Goal: Communication & Community: Answer question/provide support

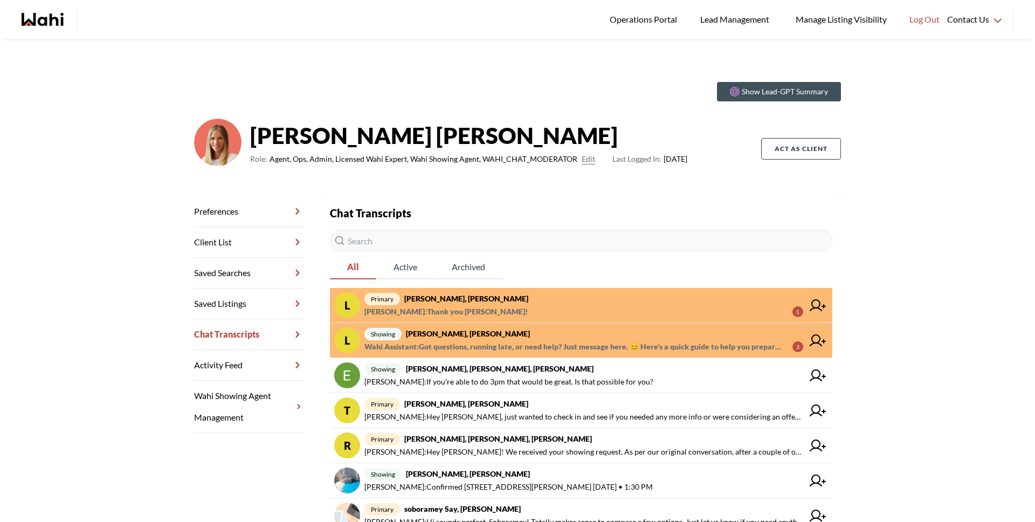
click at [514, 308] on span "[PERSON_NAME] : Thank you [PERSON_NAME]! 1" at bounding box center [584, 311] width 439 height 13
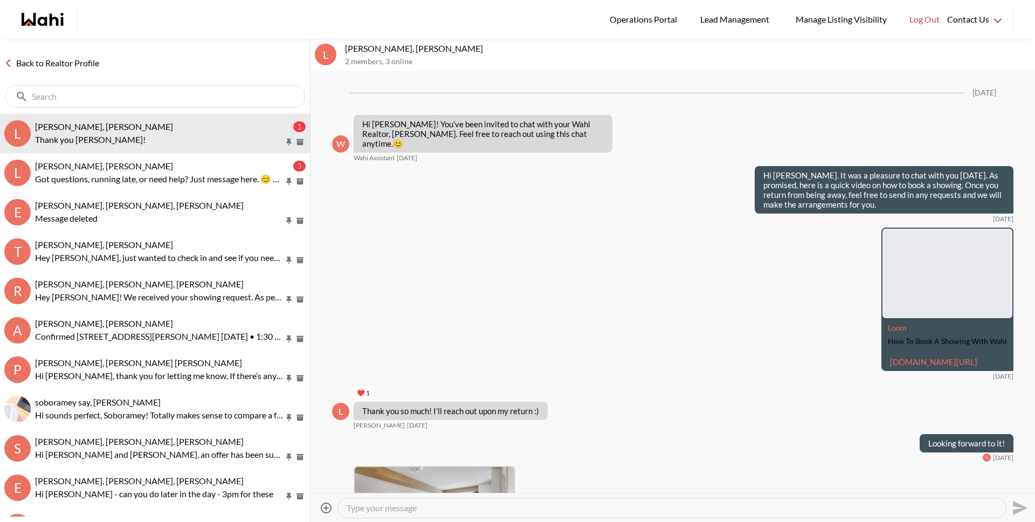
scroll to position [408, 0]
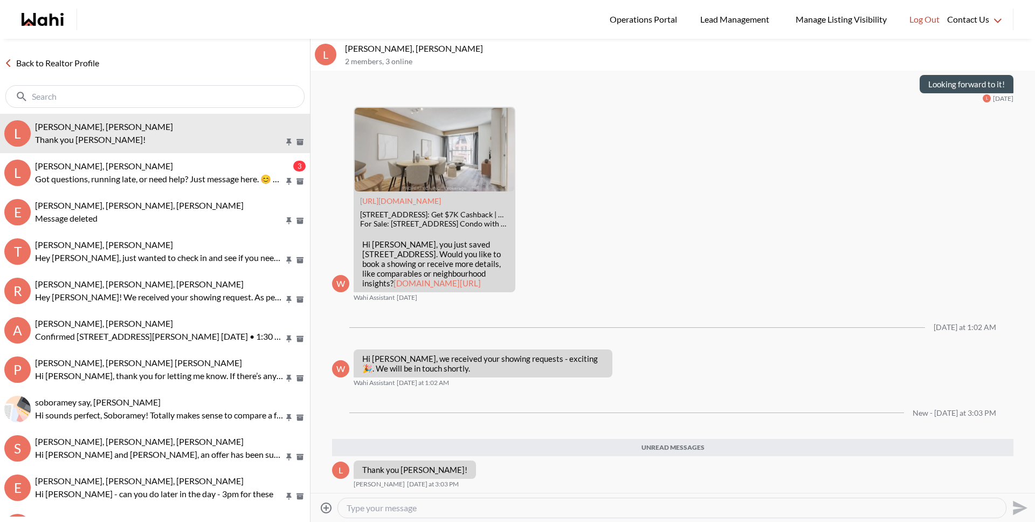
click at [486, 507] on textarea "Type your message" at bounding box center [672, 508] width 651 height 11
click at [383, 507] on textarea "Type your message" at bounding box center [672, 508] width 651 height 11
type textarea "Y"
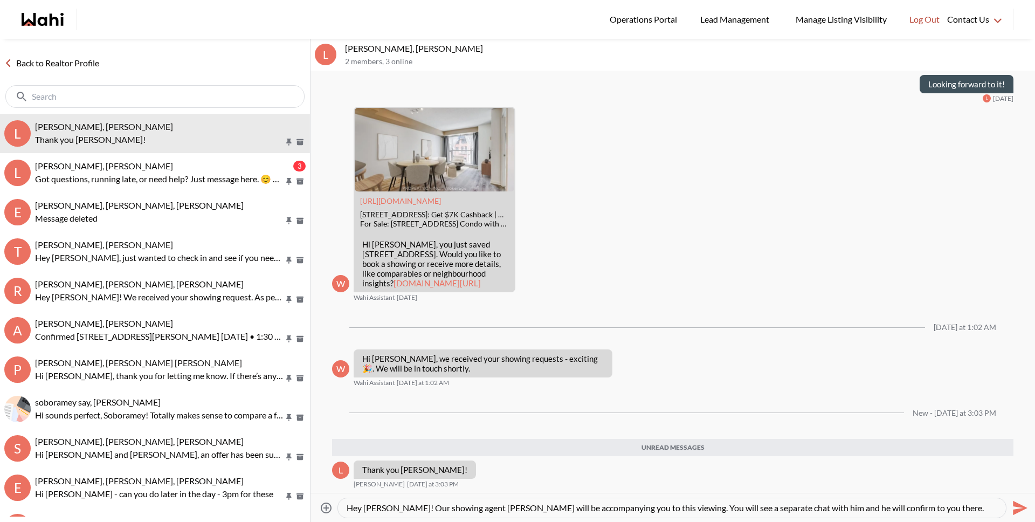
scroll to position [11, 0]
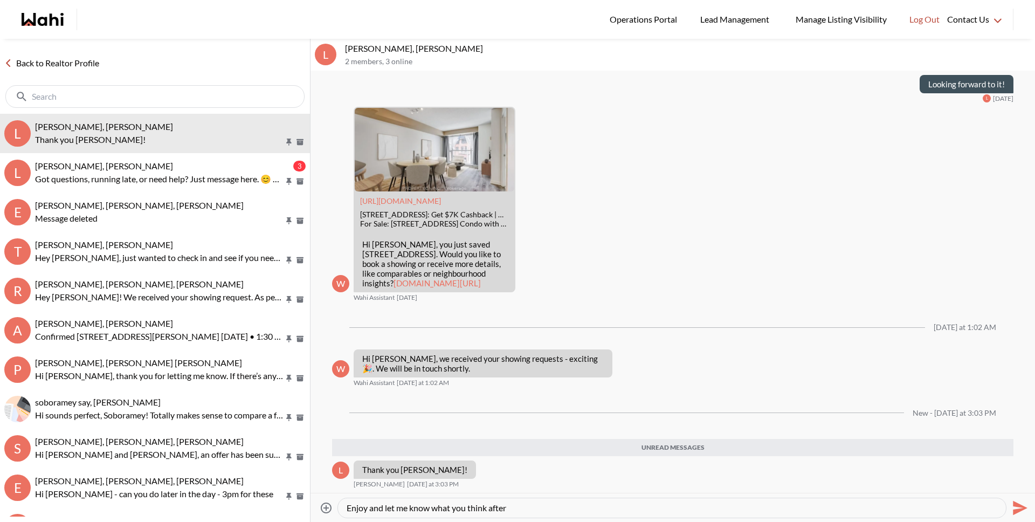
type textarea "Hey [PERSON_NAME]! Our showing agent [PERSON_NAME] will be accompanying you to …"
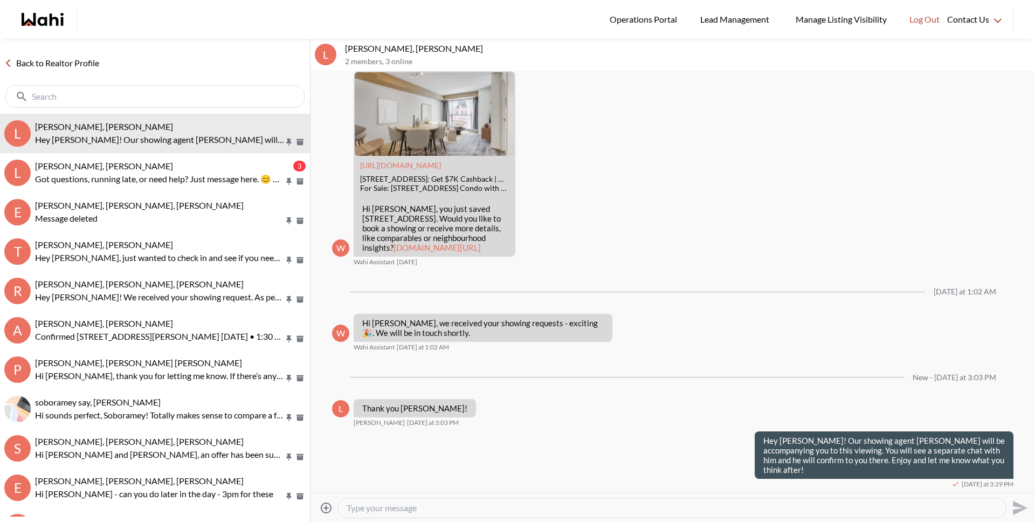
scroll to position [434, 0]
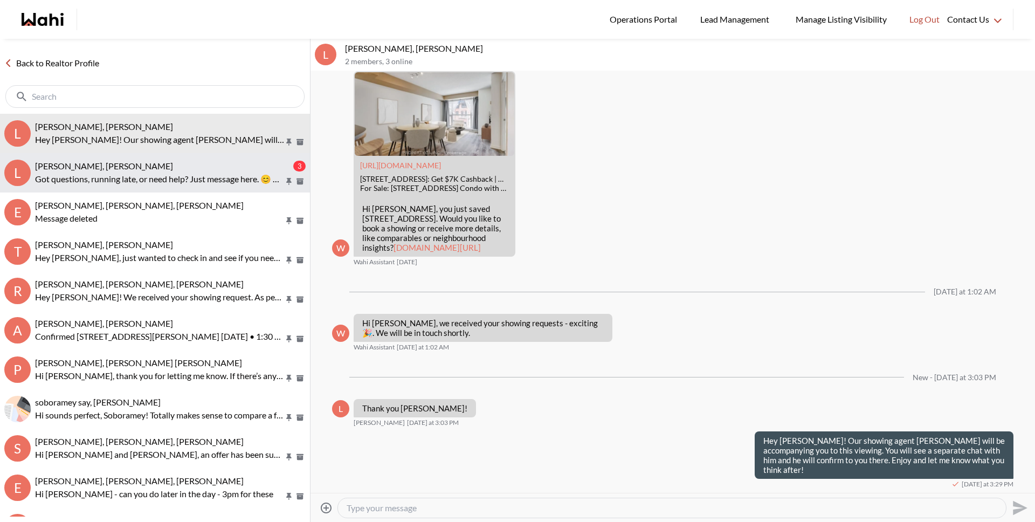
click at [106, 167] on span "[PERSON_NAME], [PERSON_NAME]" at bounding box center [104, 166] width 138 height 10
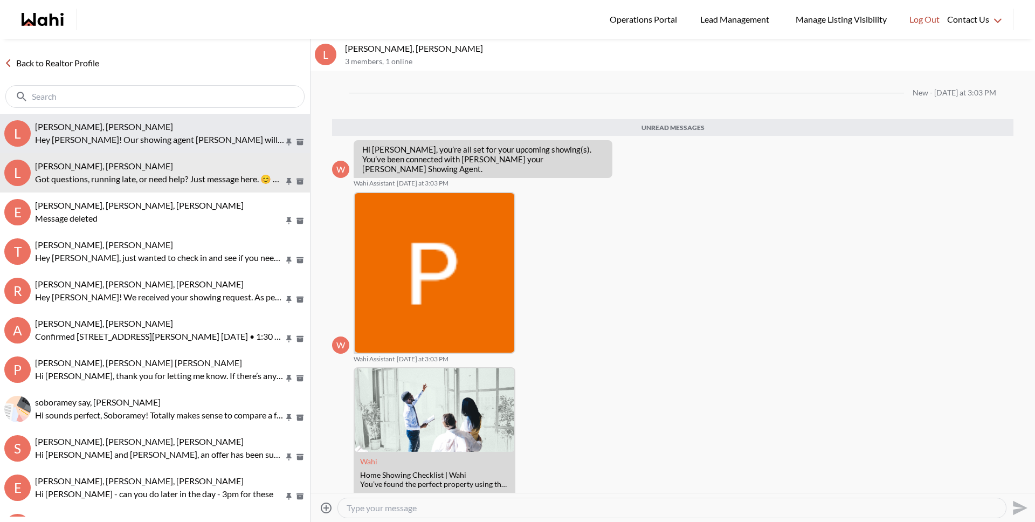
scroll to position [64, 0]
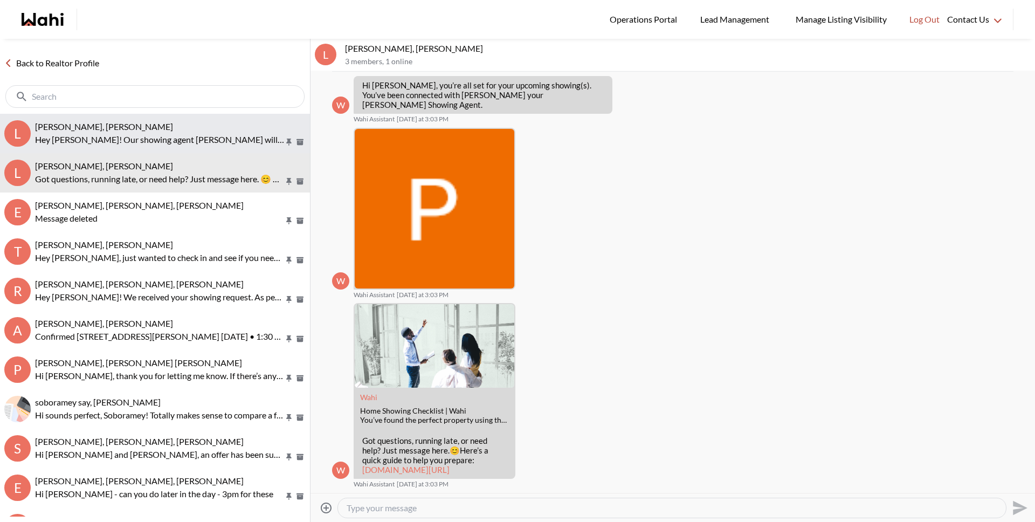
click at [91, 137] on p "Hey [PERSON_NAME]! Our showing agent [PERSON_NAME] will be accompanying you to …" at bounding box center [159, 139] width 249 height 13
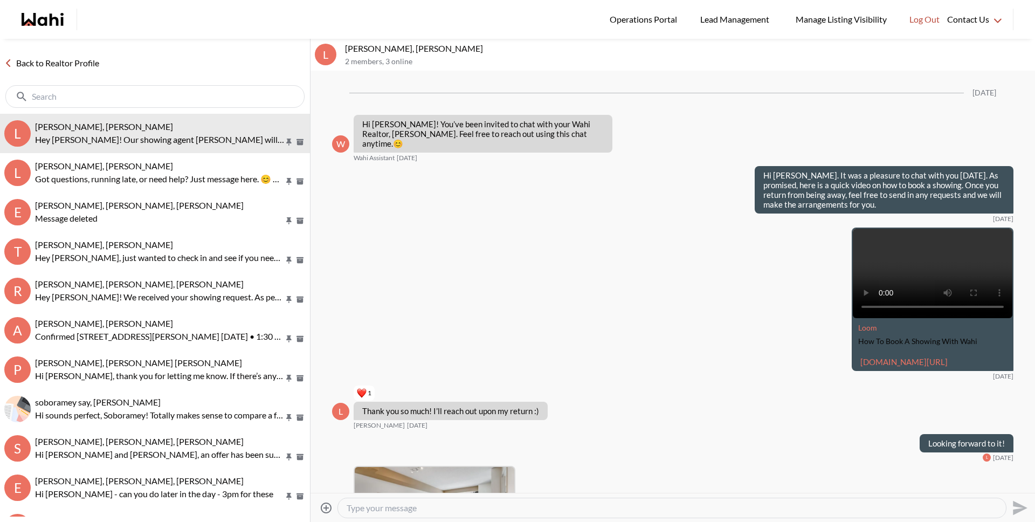
scroll to position [390, 0]
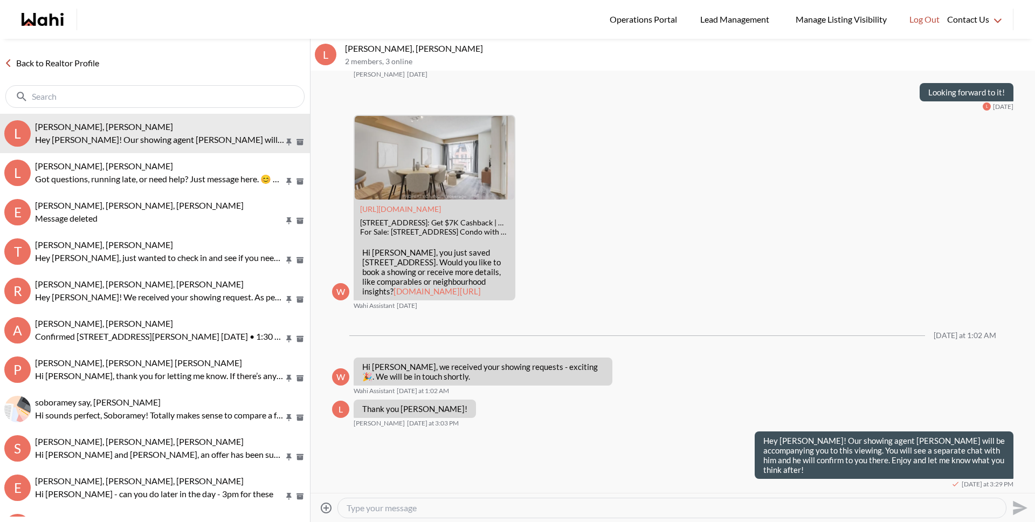
click at [65, 58] on link "Back to Realtor Profile" at bounding box center [52, 63] width 104 height 14
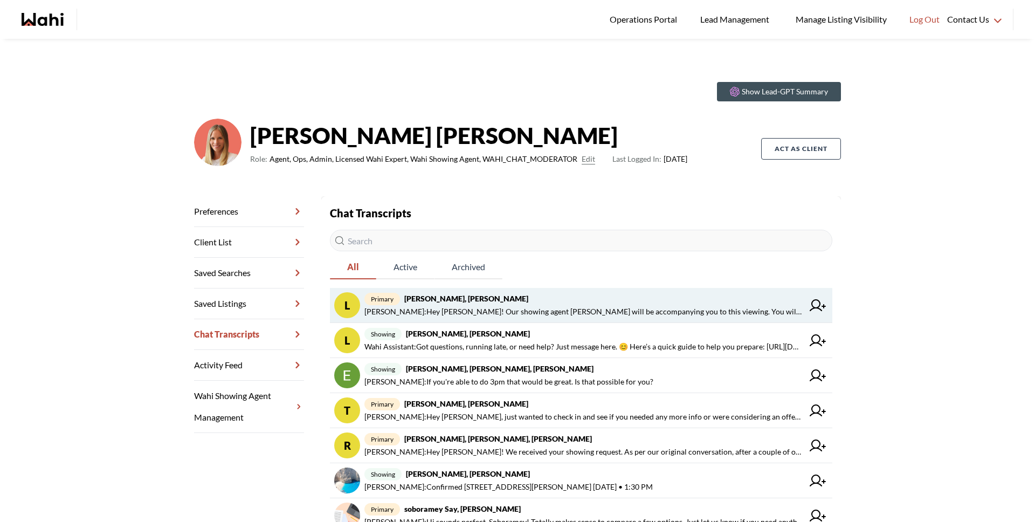
click at [514, 310] on span "[PERSON_NAME] : Hey [PERSON_NAME]! Our showing agent [PERSON_NAME] will be acco…" at bounding box center [584, 311] width 439 height 13
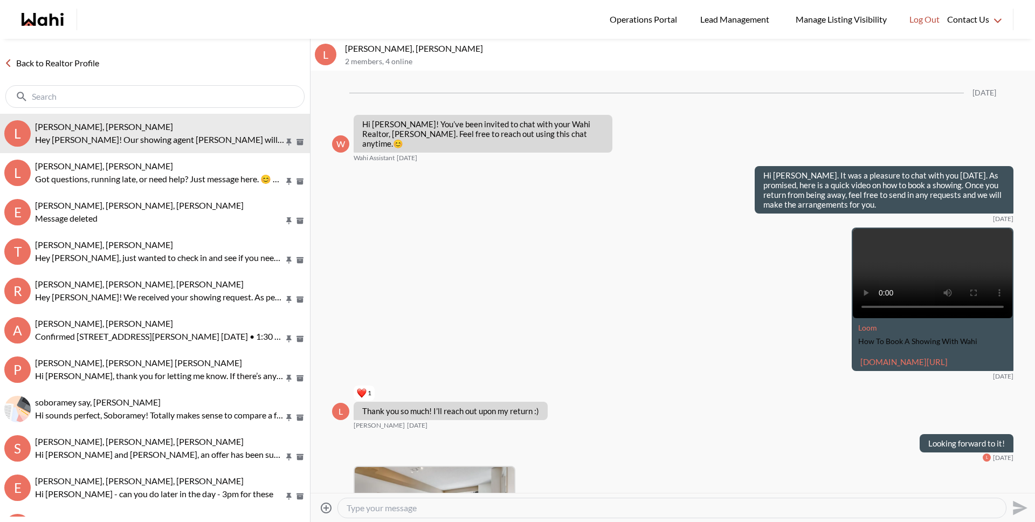
click at [54, 64] on link "Back to Realtor Profile" at bounding box center [52, 63] width 104 height 14
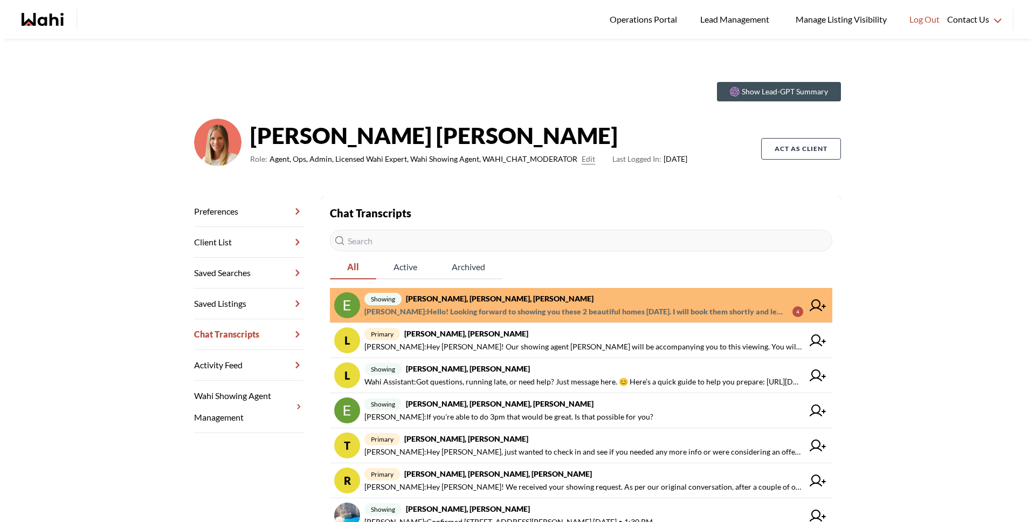
click at [479, 292] on span "showing [PERSON_NAME], [PERSON_NAME], [PERSON_NAME]" at bounding box center [584, 298] width 439 height 13
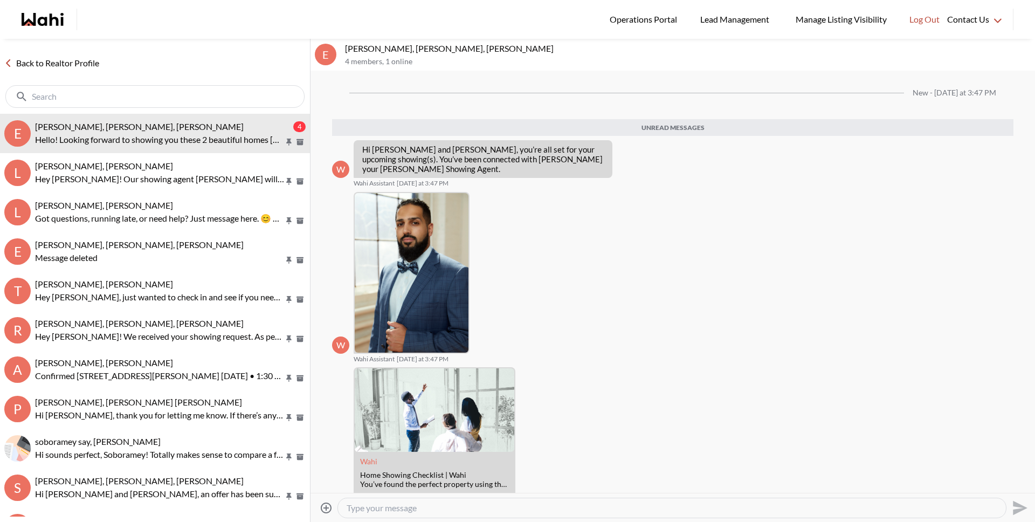
scroll to position [106, 0]
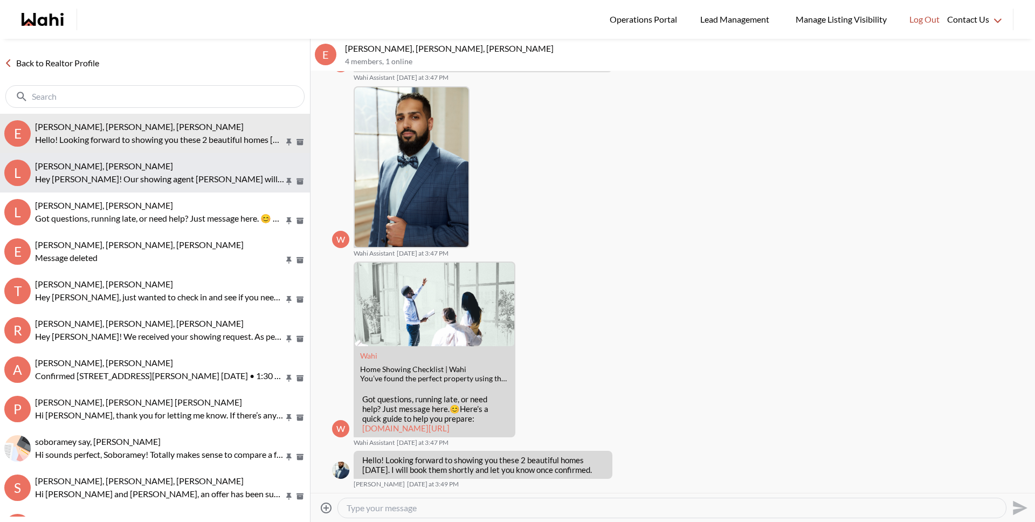
click at [169, 188] on button "L [PERSON_NAME], [PERSON_NAME] [PERSON_NAME]! Our showing agent [PERSON_NAME] w…" at bounding box center [155, 172] width 310 height 39
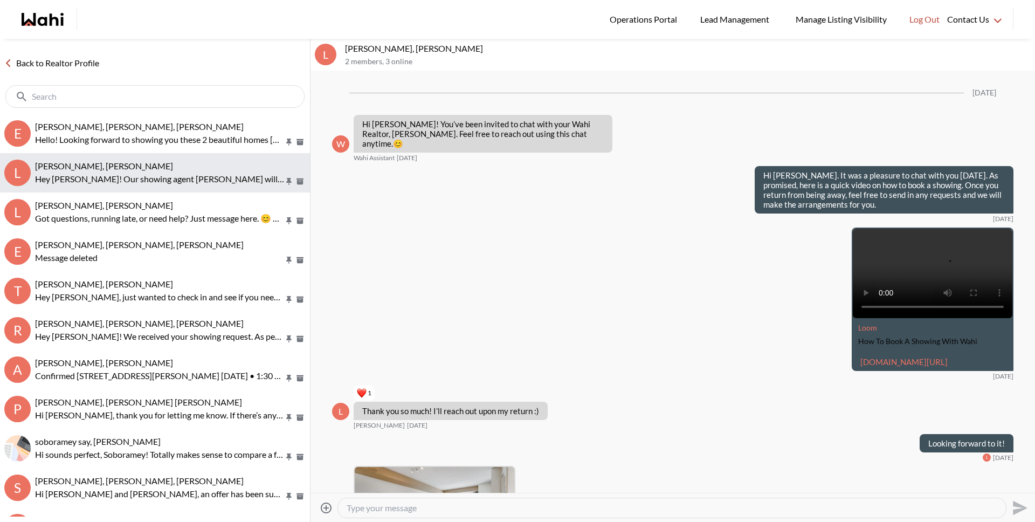
scroll to position [390, 0]
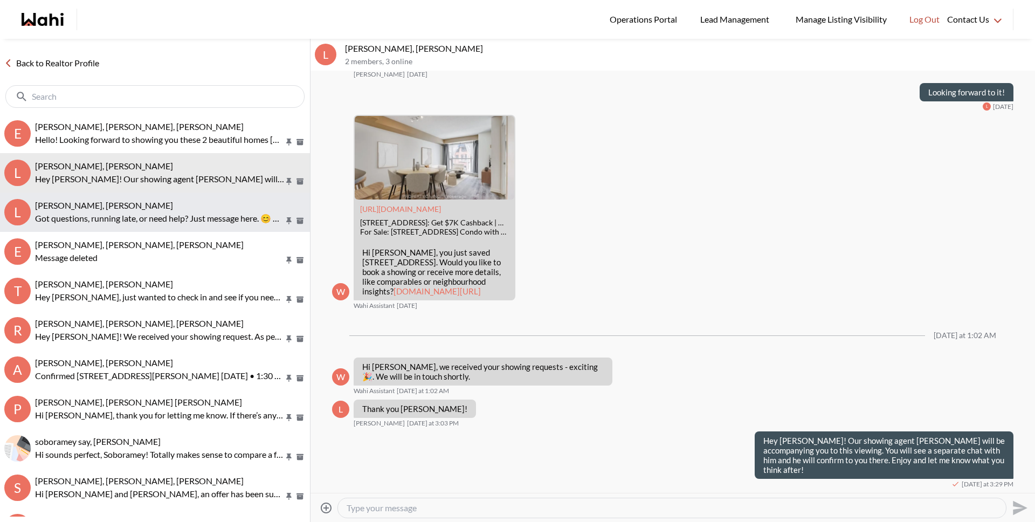
click at [156, 223] on p "Got questions, running late, or need help? Just message here. 😊 Here’s a quick …" at bounding box center [159, 218] width 249 height 13
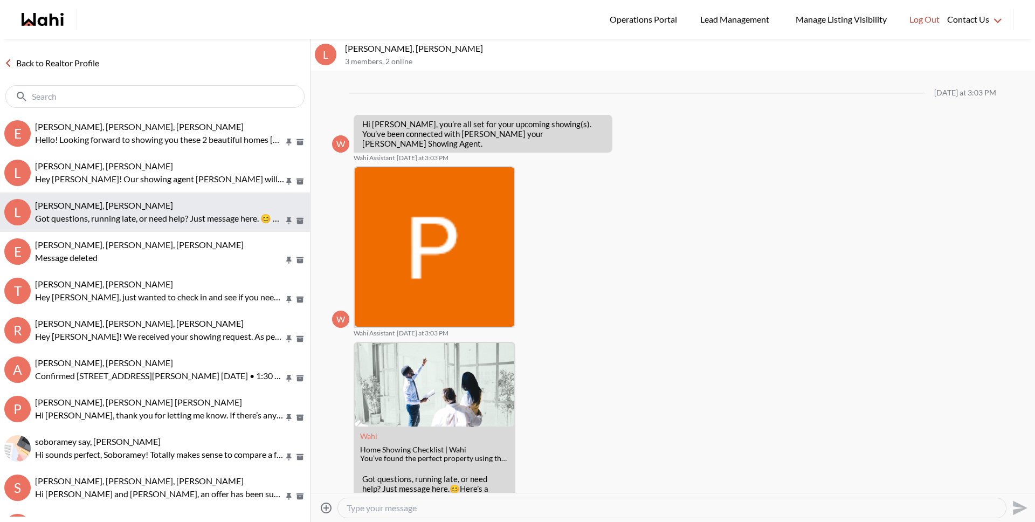
scroll to position [38, 0]
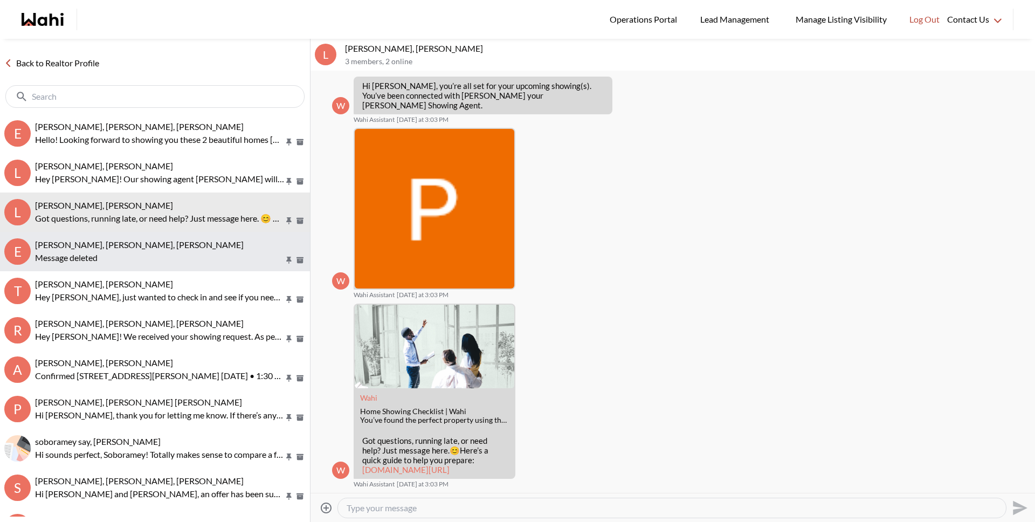
click at [153, 250] on div "[PERSON_NAME], [PERSON_NAME], [PERSON_NAME] Message deleted" at bounding box center [170, 251] width 271 height 25
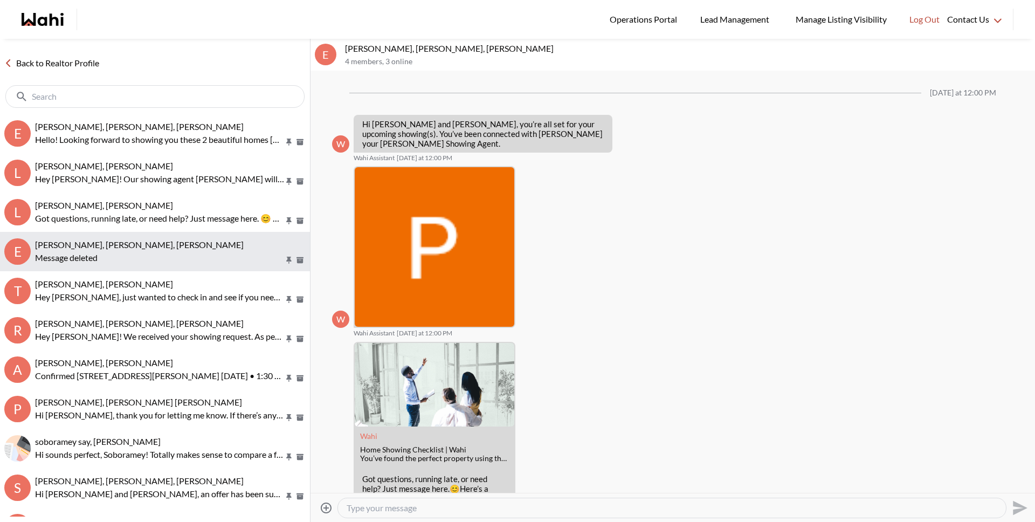
scroll to position [575, 0]
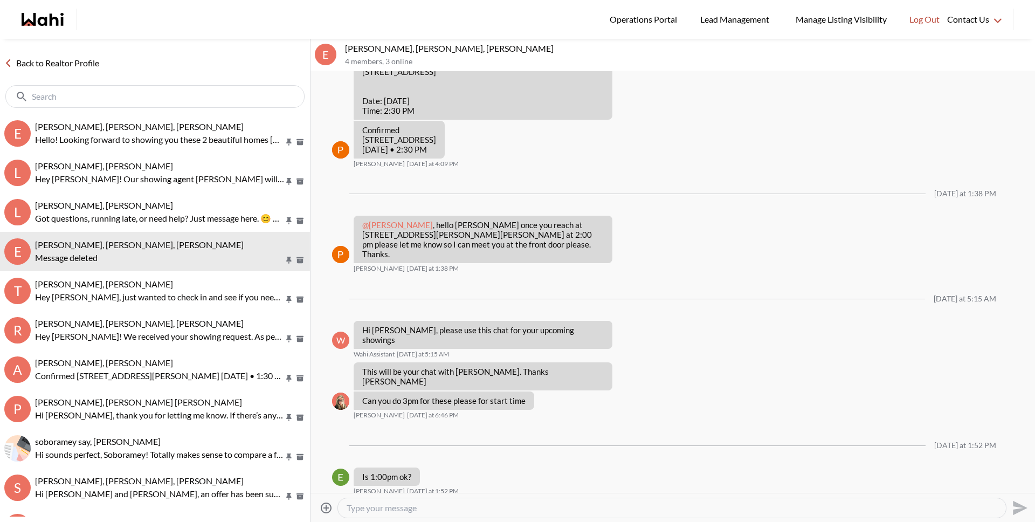
click at [408, 506] on textarea "Type your message" at bounding box center [672, 508] width 651 height 11
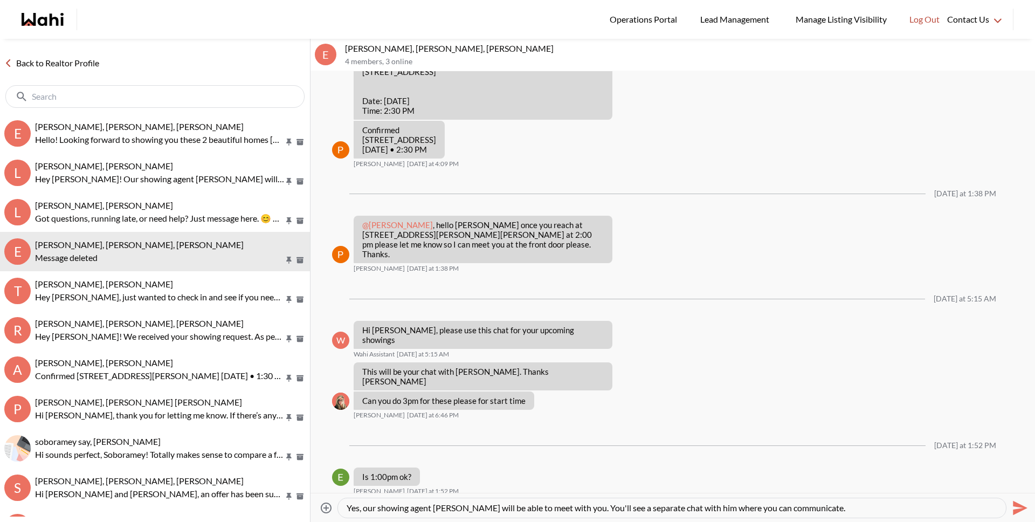
type textarea "Yes, our showing agent [PERSON_NAME] will be able to meet with you. You'll see …"
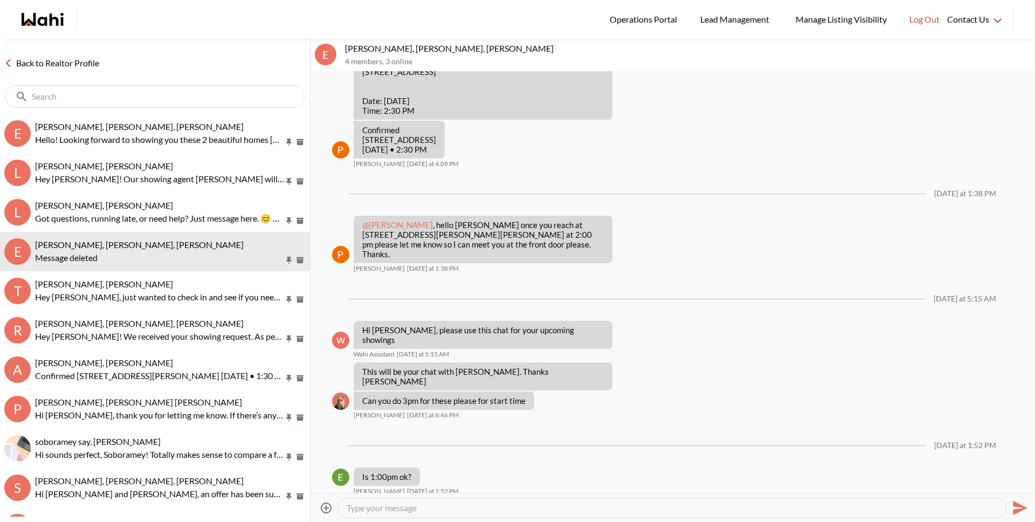
scroll to position [614, 0]
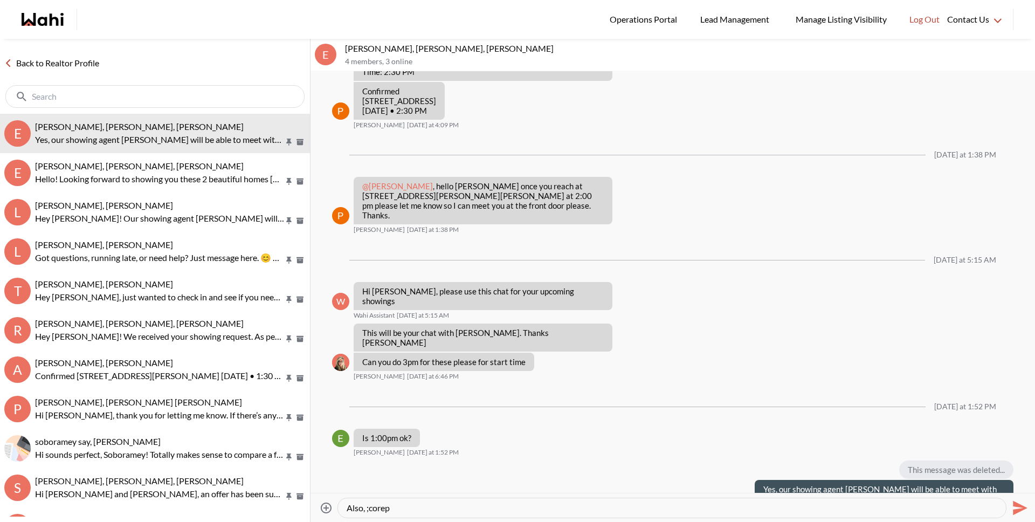
paste textarea "We will be sending a CoRep Document that you will need to sign prior to your ou…"
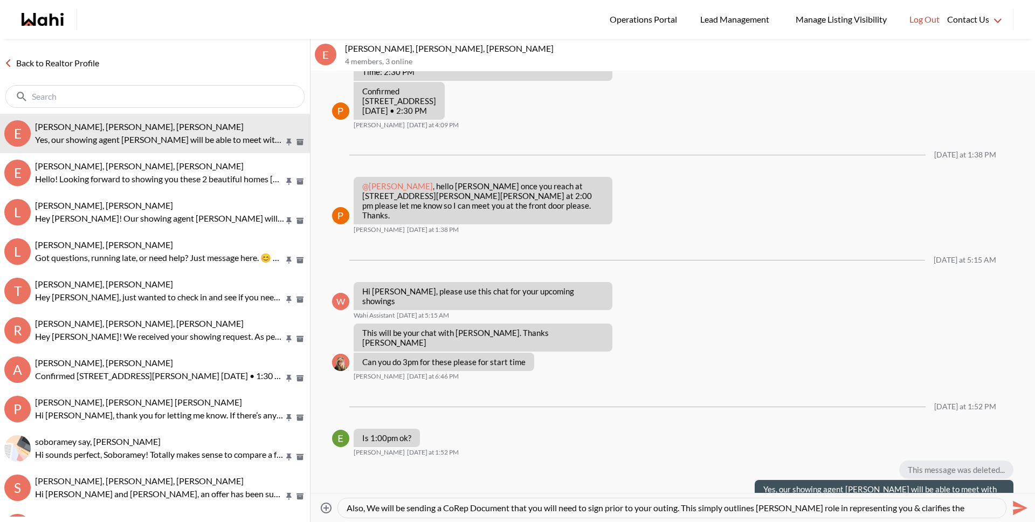
click at [373, 510] on textarea "Also, We will be sending a CoRep Document that you will need to sign prior to y…" at bounding box center [672, 508] width 651 height 11
type textarea "Also, we will be sending a CoRep Document that you will need to sign prior to y…"
click at [536, 506] on textarea "Also, we will be sending a CoRep Document that you will need to sign prior to y…" at bounding box center [672, 508] width 651 height 11
click at [679, 507] on textarea "Also, we will be sending a CoRep Document that you will need to sign prior to y…" at bounding box center [672, 508] width 651 height 11
click at [687, 508] on textarea "Also, we will be sending a CoRep Document that you will need to sign prior to y…" at bounding box center [672, 508] width 651 height 11
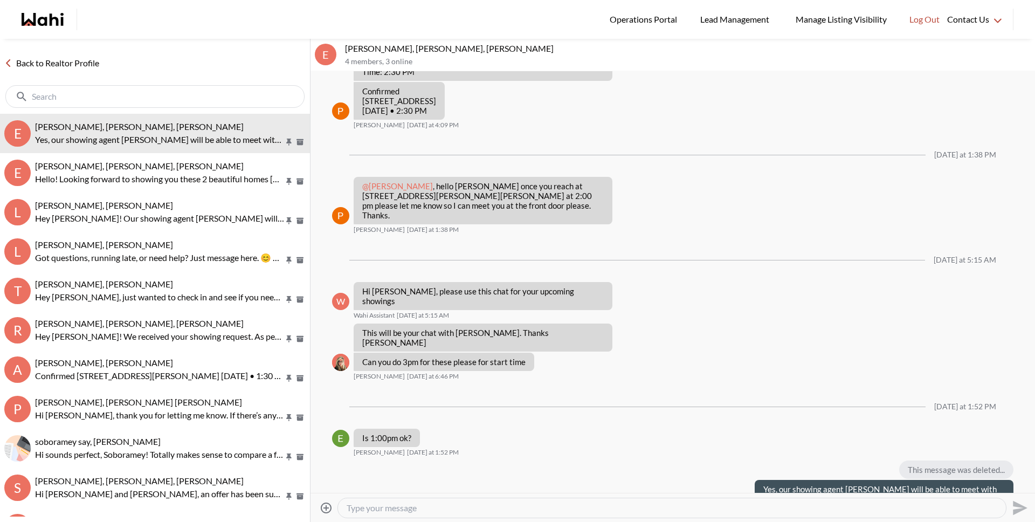
scroll to position [672, 0]
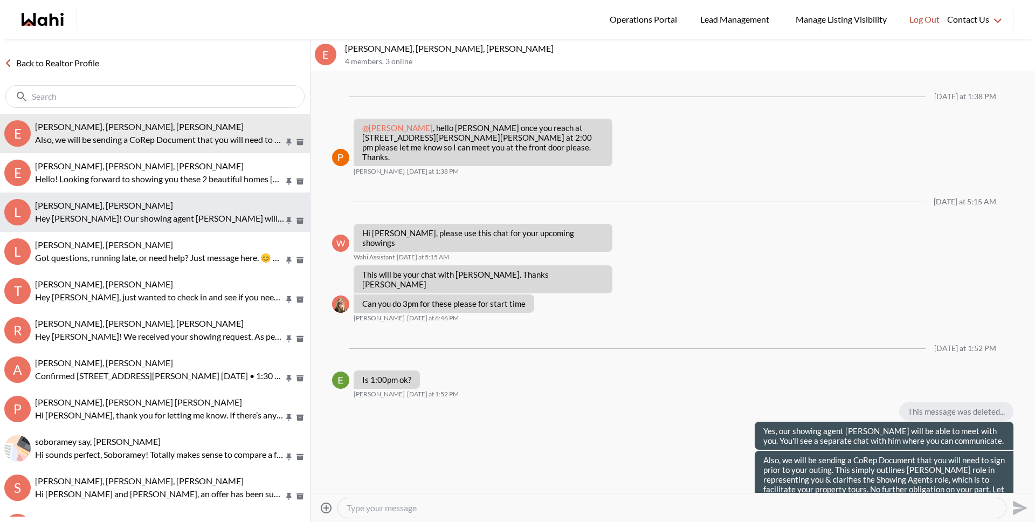
click at [135, 219] on p "Hey [PERSON_NAME]! Our showing agent [PERSON_NAME] will be accompanying you to …" at bounding box center [159, 218] width 249 height 13
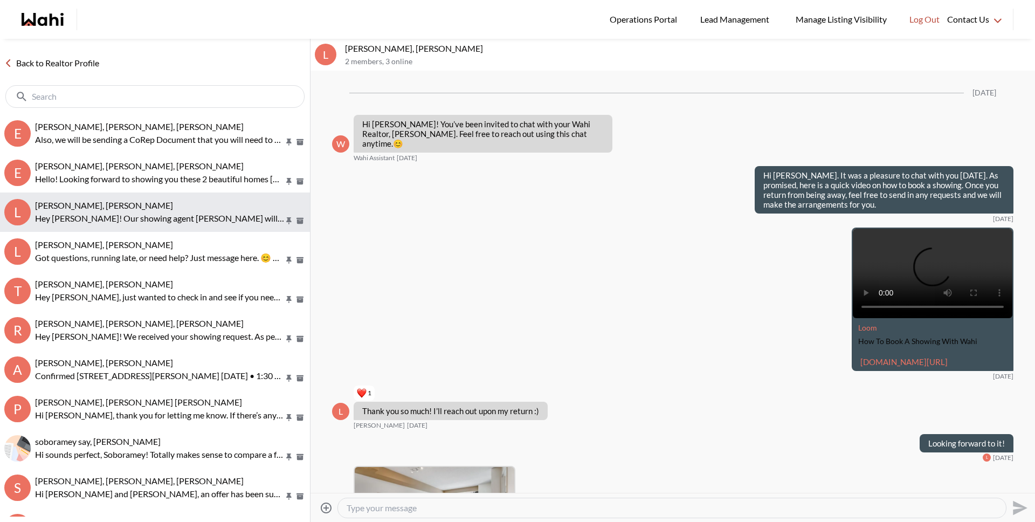
scroll to position [390, 0]
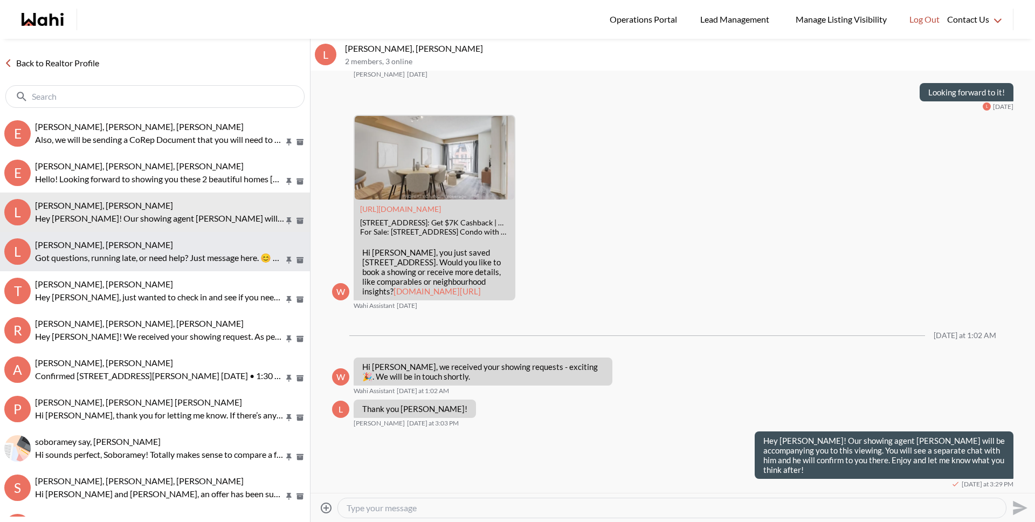
click at [134, 243] on div "[PERSON_NAME], [PERSON_NAME]" at bounding box center [170, 244] width 271 height 11
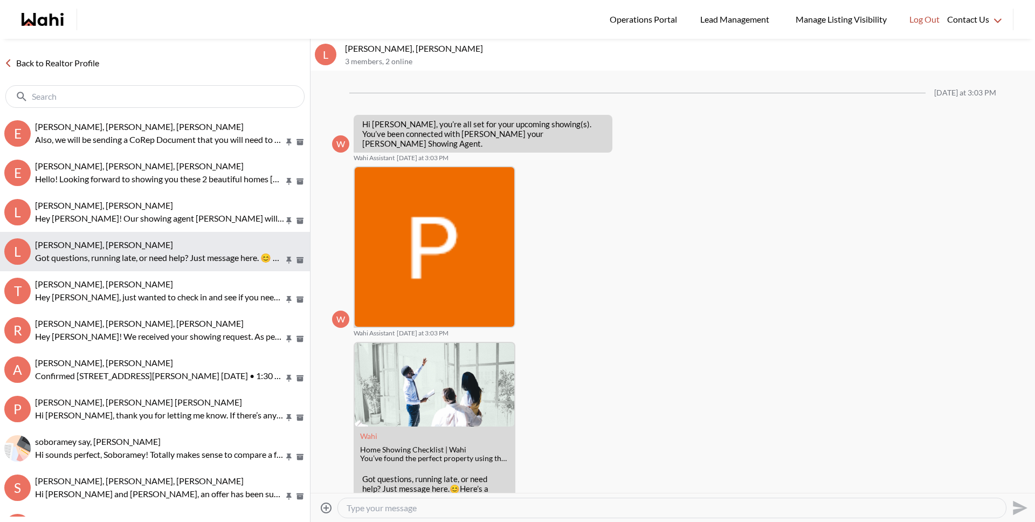
scroll to position [38, 0]
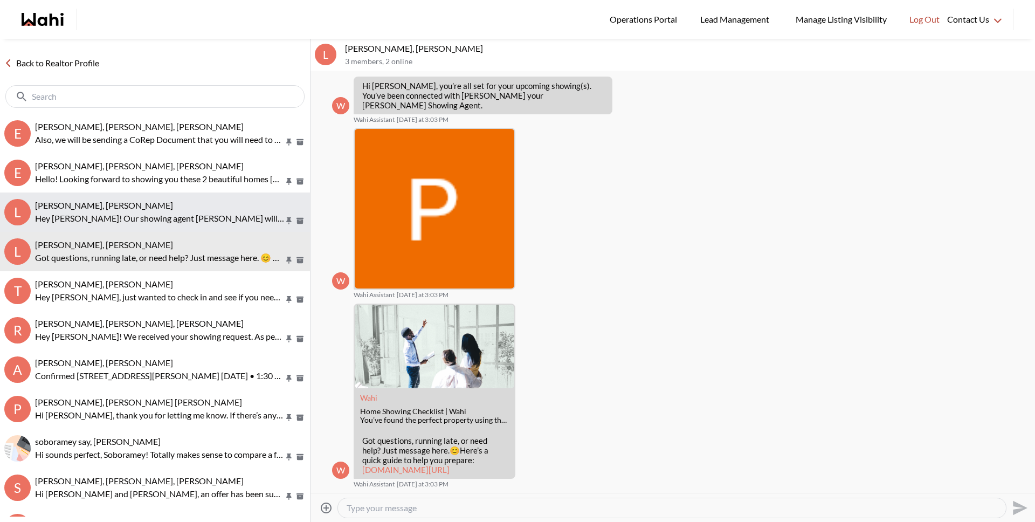
click at [164, 223] on p "Hey [PERSON_NAME]! Our showing agent [PERSON_NAME] will be accompanying you to …" at bounding box center [159, 218] width 249 height 13
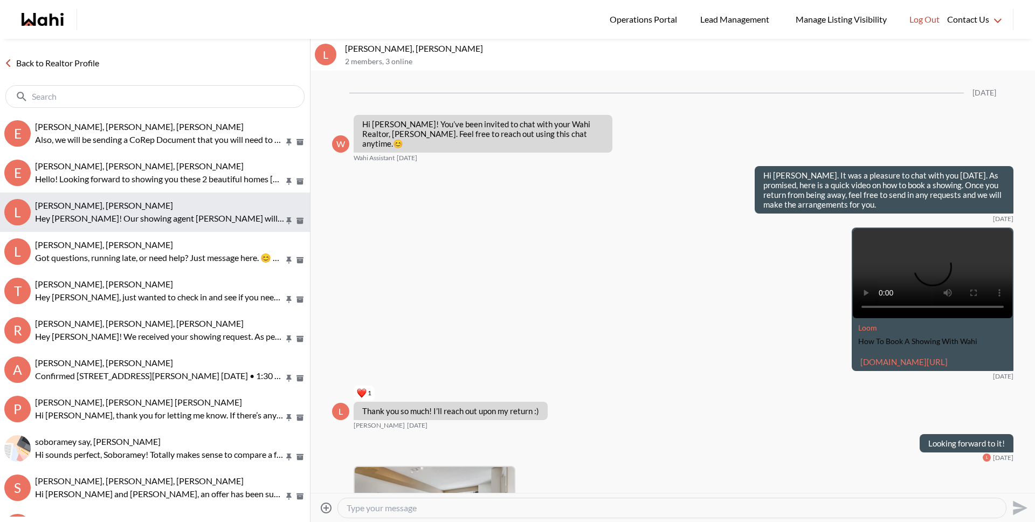
scroll to position [390, 0]
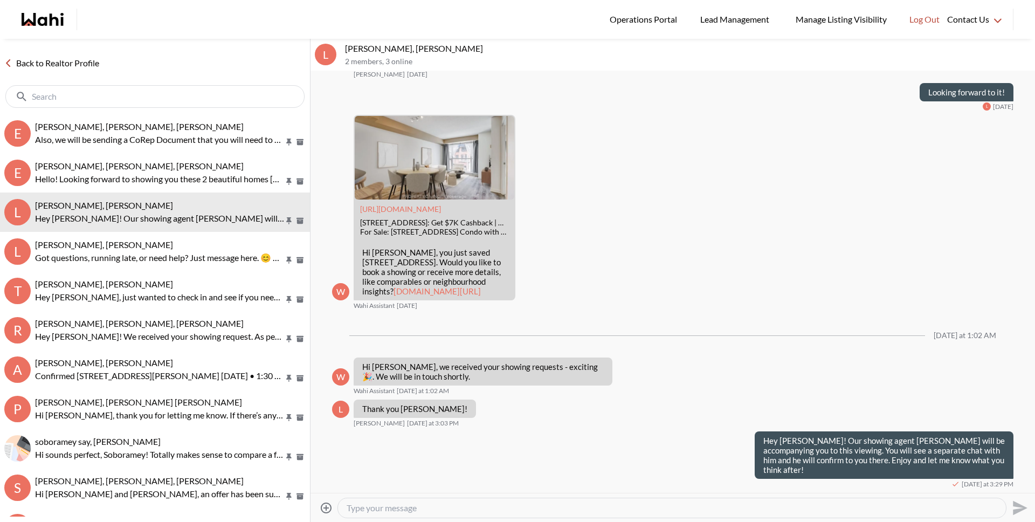
click at [408, 514] on div at bounding box center [672, 507] width 668 height 19
click at [408, 511] on textarea "Type your message" at bounding box center [672, 508] width 651 height 11
paste textarea "Hi there - here is the RECO Information Guide we discussed, you can also find i…"
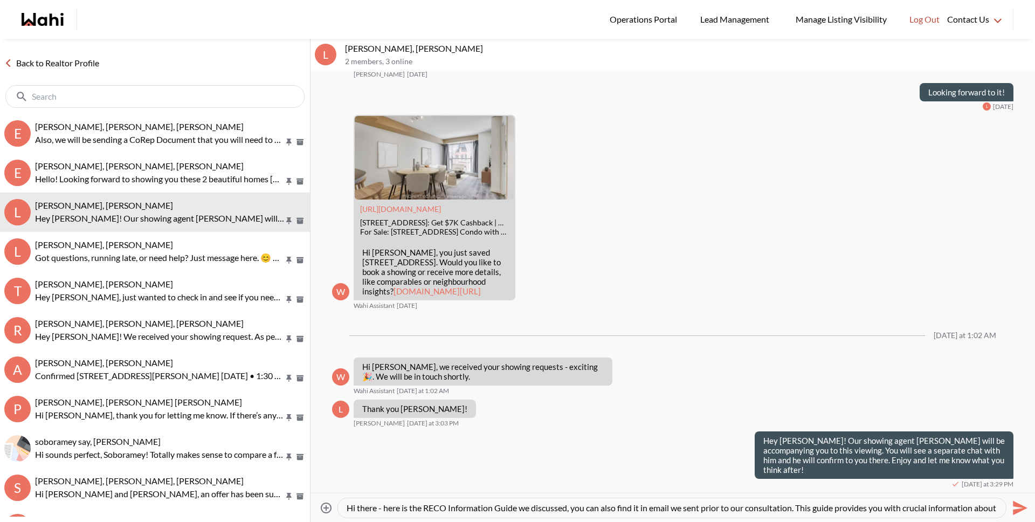
click at [350, 507] on textarea "Hi there - here is the RECO Information Guide we discussed, you can also find i…" at bounding box center [672, 508] width 651 height 11
type textarea "Also, I wanted to share this document with you, it's called the RECO Informatio…"
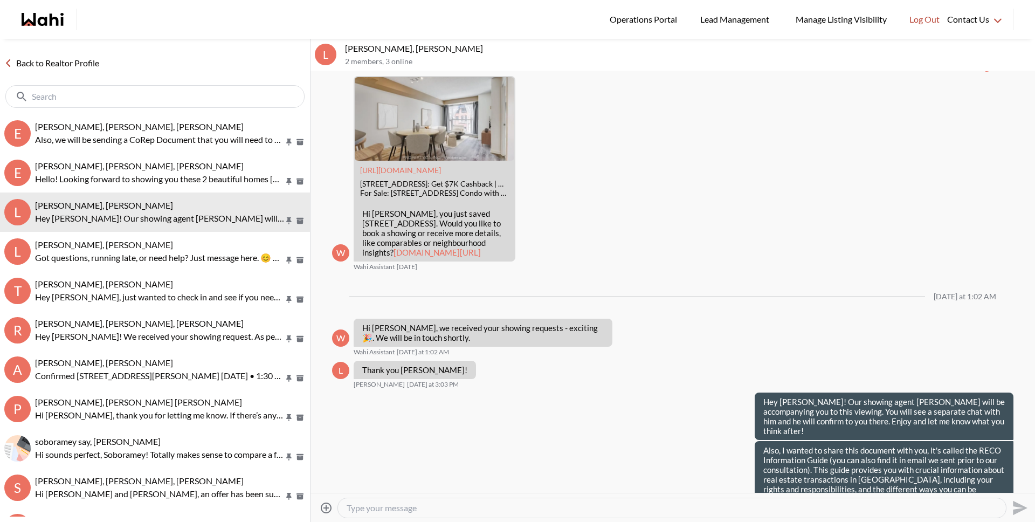
scroll to position [0, 0]
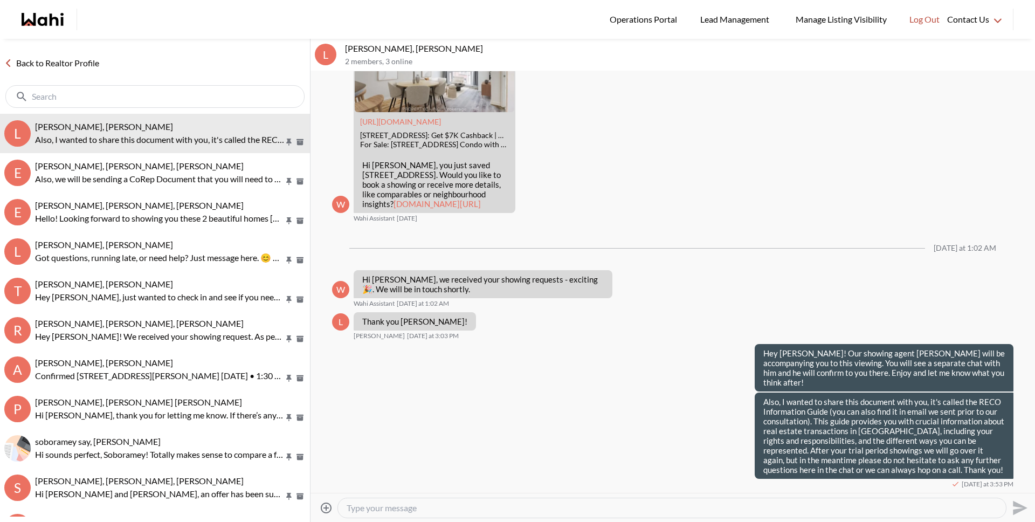
click at [325, 507] on icon at bounding box center [326, 507] width 11 height 11
click at [0, 0] on input "Attach files" at bounding box center [0, 0] width 0 height 0
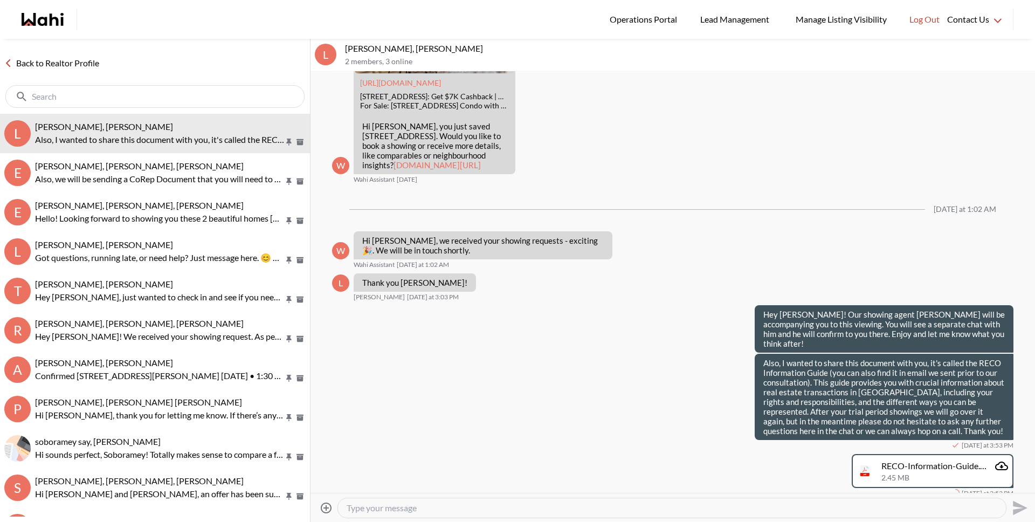
scroll to position [525, 0]
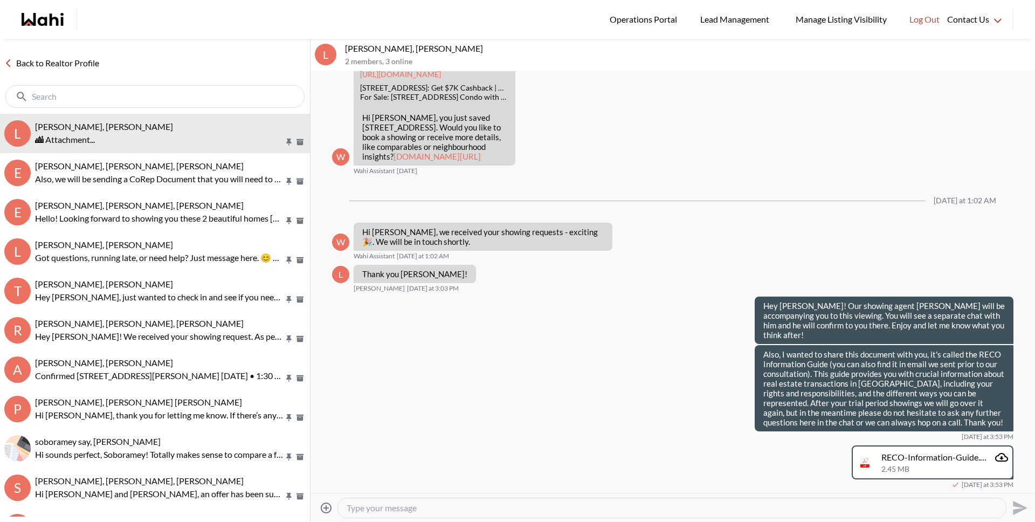
click at [54, 56] on link "Back to Realtor Profile" at bounding box center [52, 63] width 104 height 14
